Goal: Task Accomplishment & Management: Use online tool/utility

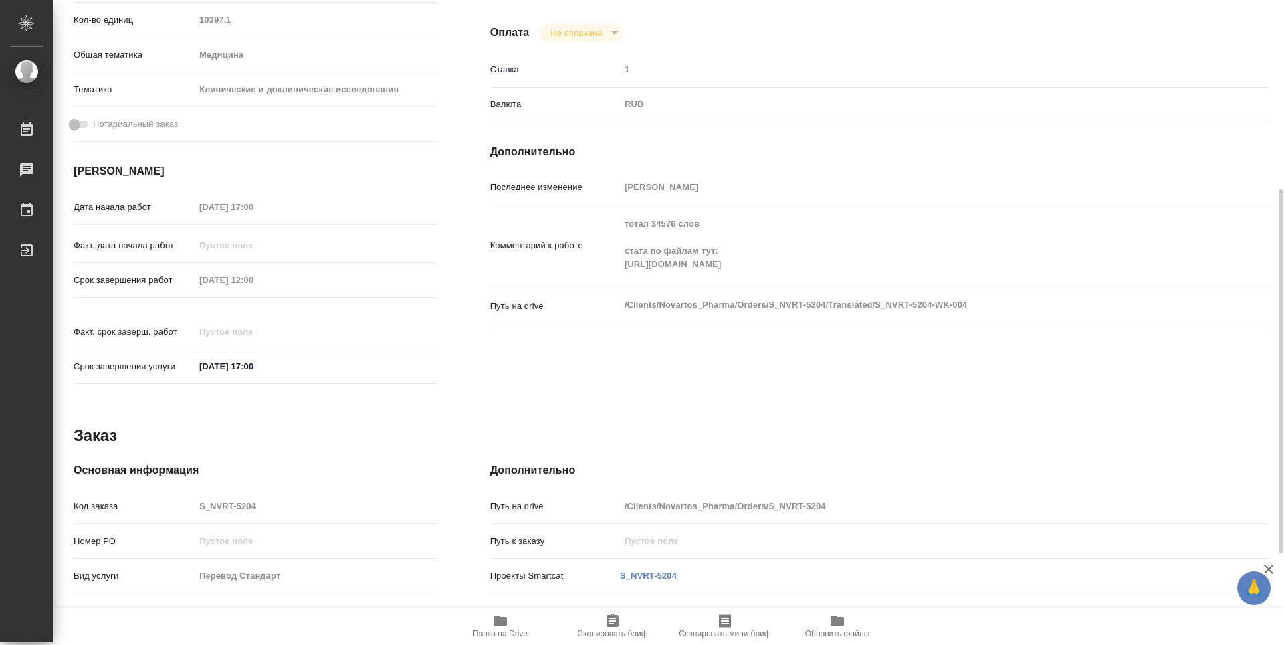
scroll to position [496, 0]
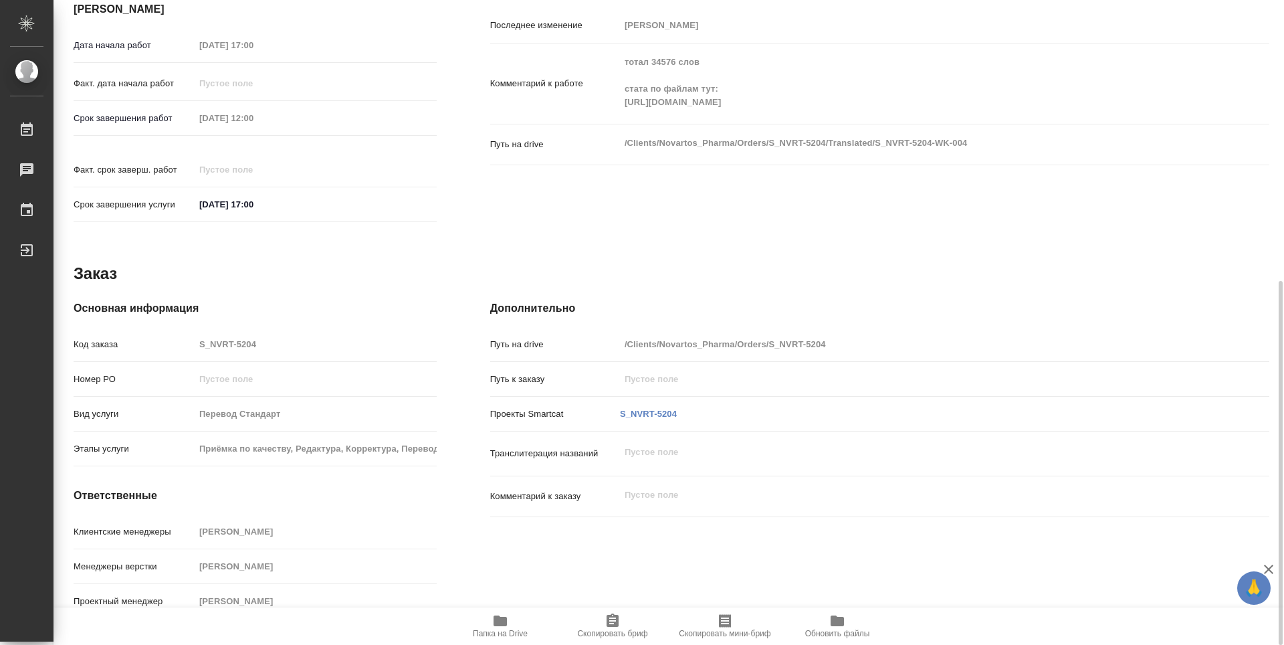
click at [507, 632] on span "Папка на Drive" at bounding box center [500, 633] width 55 height 9
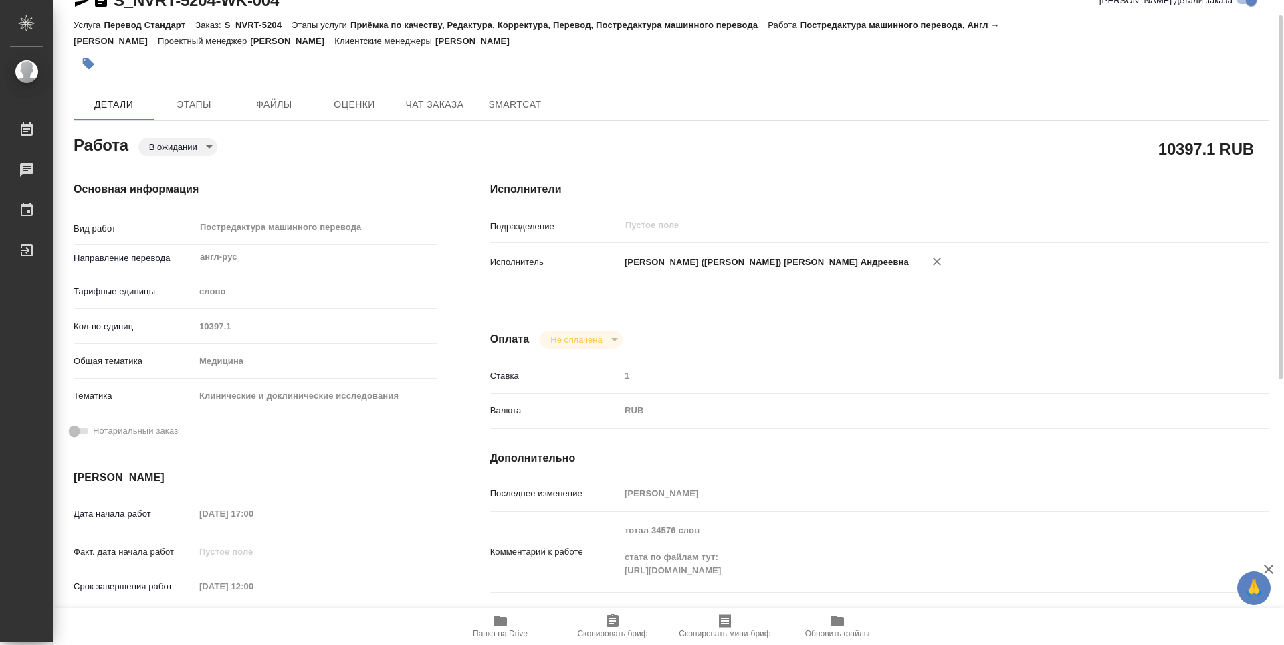
scroll to position [0, 0]
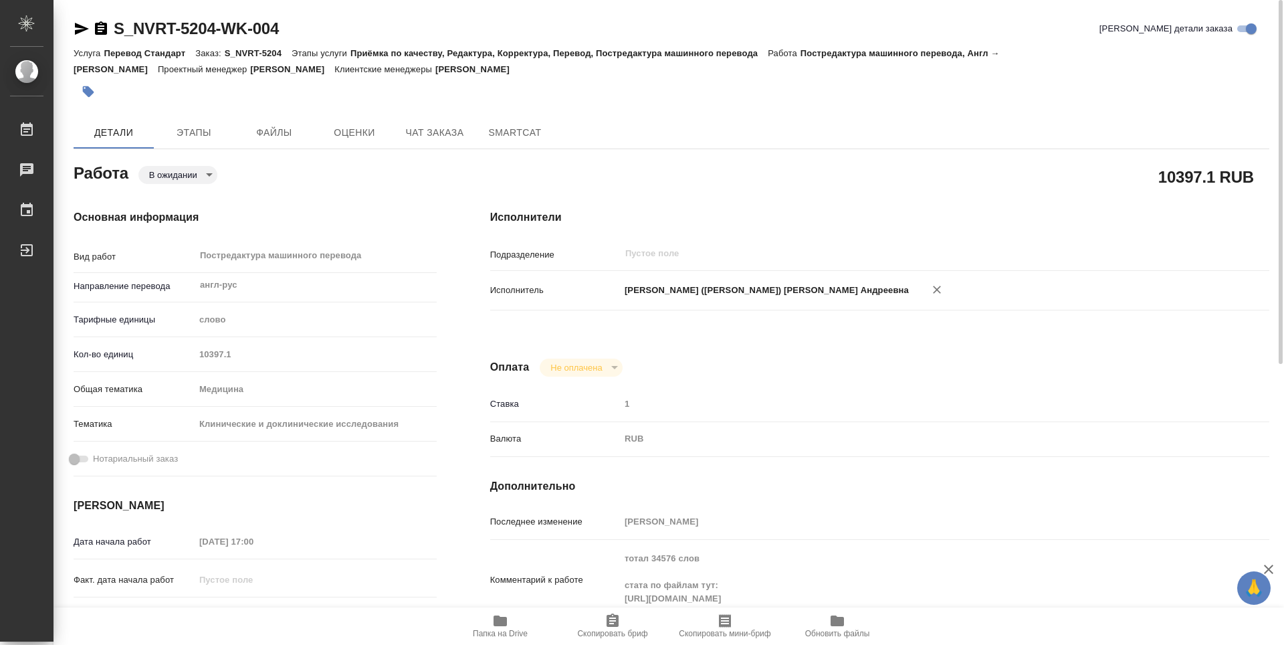
click at [211, 173] on body "🙏 .cls-1 fill:#fff; AWATERA [PERSON_NAME] 0 Чаты График Выйти S_NVRT-5204-WK-00…" at bounding box center [642, 322] width 1284 height 645
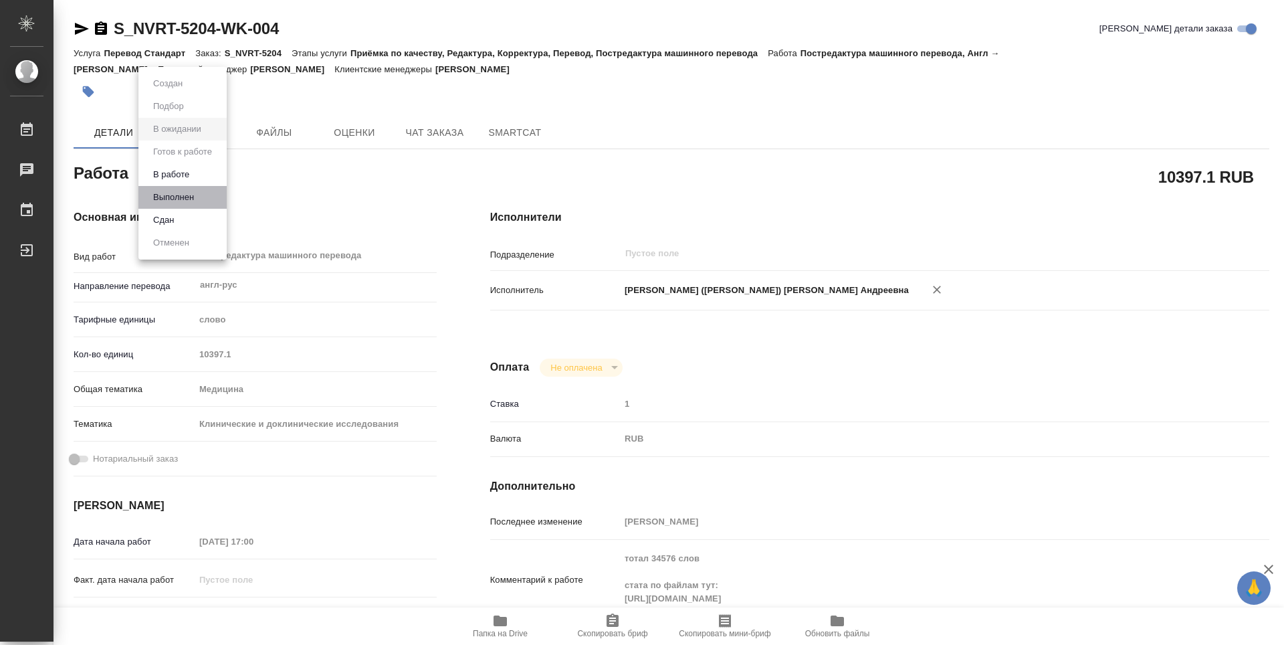
click at [199, 191] on li "Выполнен" at bounding box center [182, 197] width 88 height 23
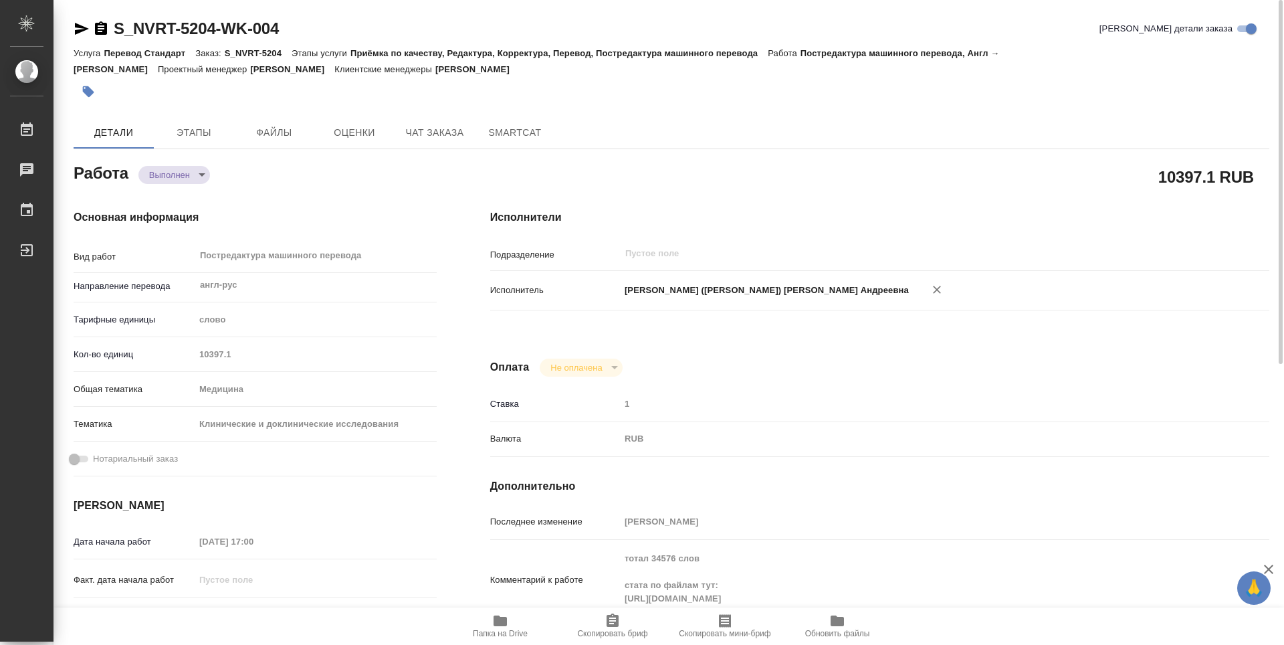
type textarea "x"
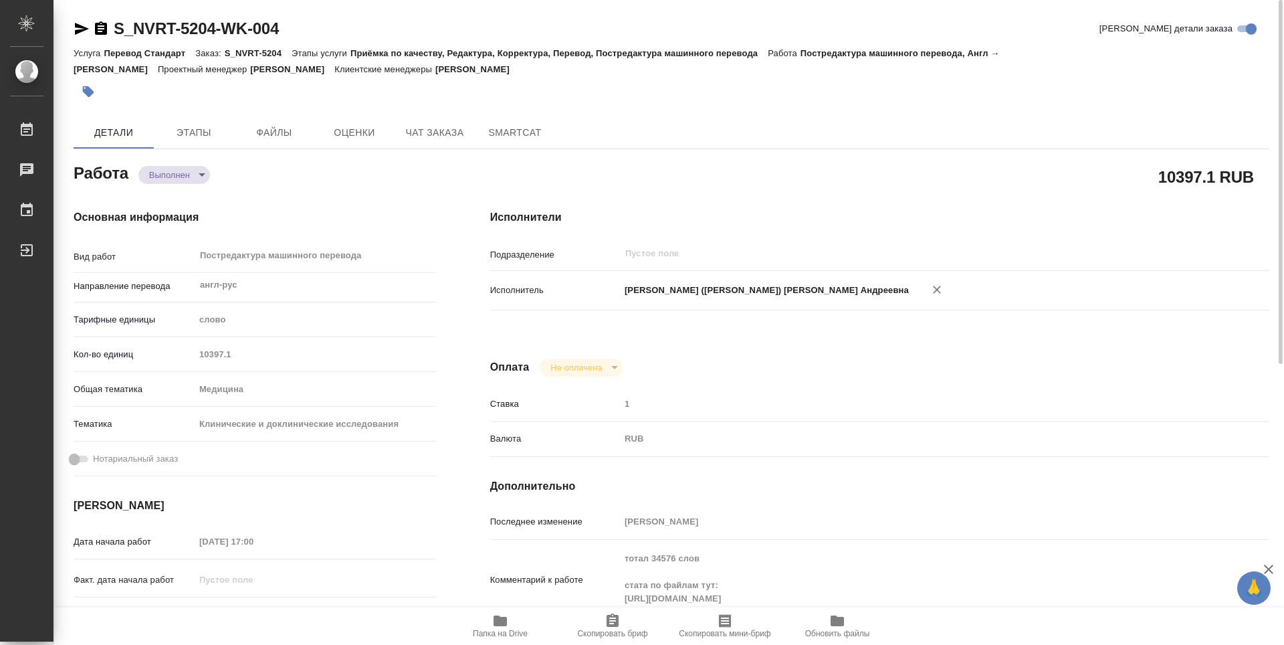
type textarea "x"
